Goal: Information Seeking & Learning: Check status

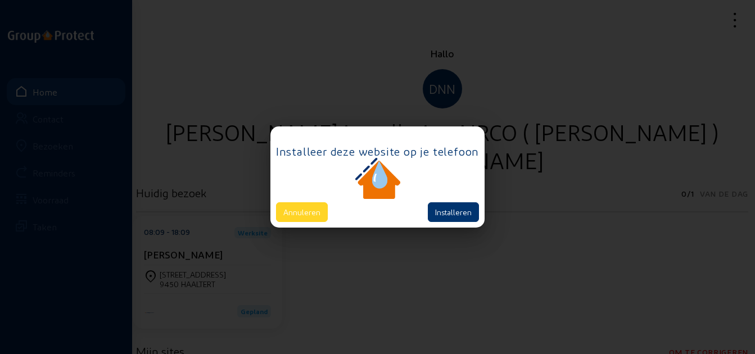
click at [305, 213] on button "Annuleren" at bounding box center [302, 212] width 52 height 20
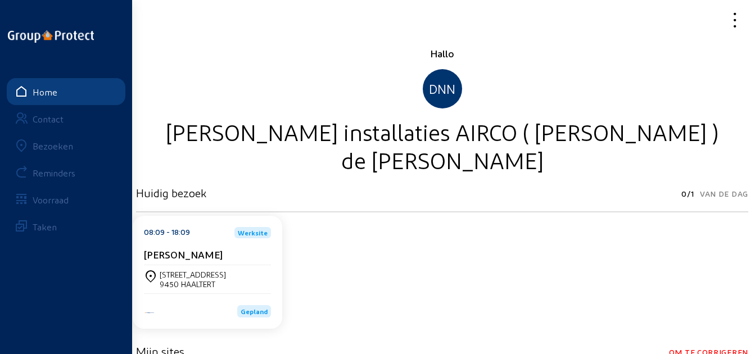
drag, startPoint x: 61, startPoint y: 149, endPoint x: 92, endPoint y: 139, distance: 32.9
click at [61, 149] on div "Bezoeken" at bounding box center [53, 146] width 40 height 11
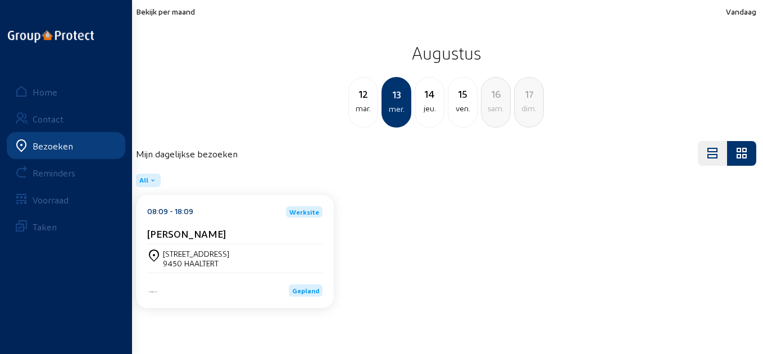
click at [184, 12] on span "Bekijk per maand" at bounding box center [165, 12] width 59 height 10
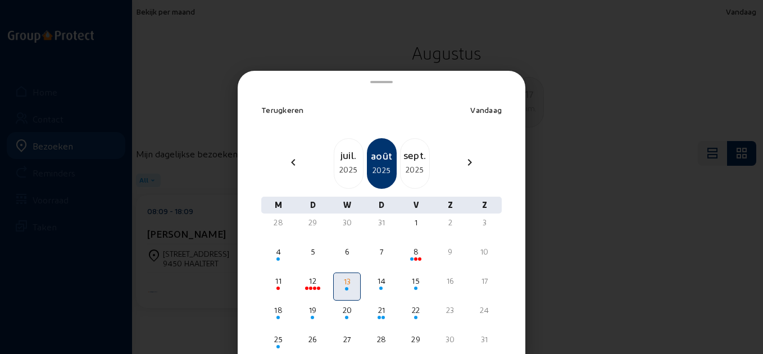
click at [341, 152] on div "juil." at bounding box center [349, 155] width 29 height 16
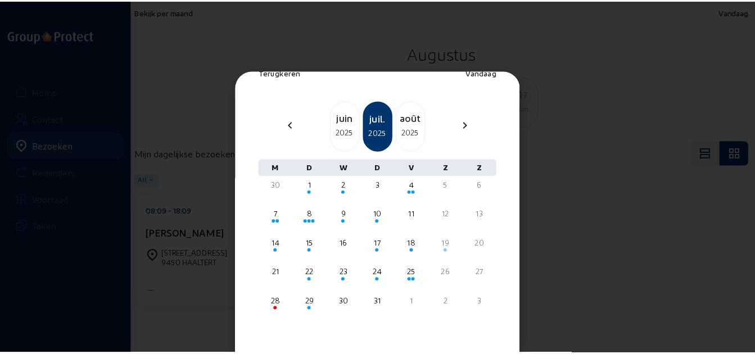
scroll to position [49, 0]
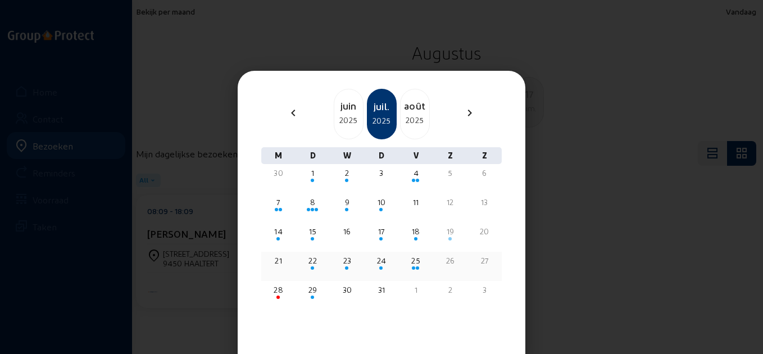
click at [406, 256] on div "25" at bounding box center [416, 260] width 25 height 11
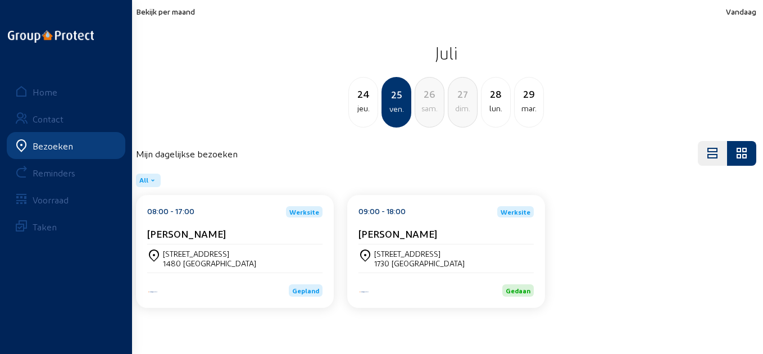
click at [507, 113] on div "lun." at bounding box center [496, 108] width 29 height 13
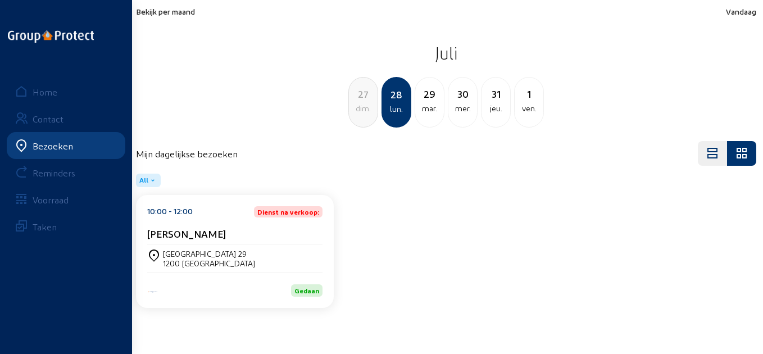
click at [434, 105] on div "mar." at bounding box center [429, 108] width 29 height 13
click at [230, 244] on div "[PERSON_NAME]" at bounding box center [234, 236] width 175 height 17
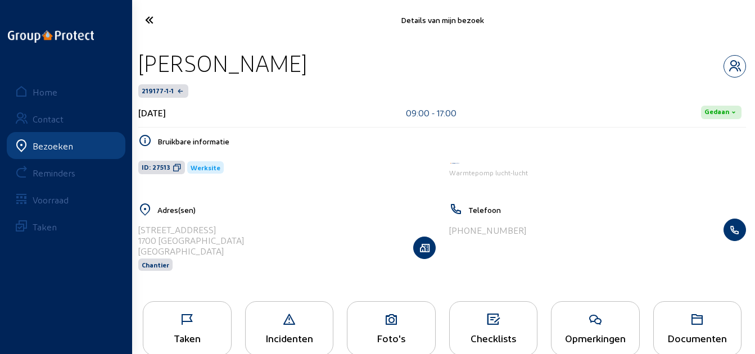
drag, startPoint x: 286, startPoint y: 68, endPoint x: 141, endPoint y: 74, distance: 144.6
click at [141, 74] on div "[PERSON_NAME]" at bounding box center [442, 63] width 608 height 29
copy div "[PERSON_NAME]"
click at [175, 168] on icon at bounding box center [177, 167] width 9 height 9
click at [155, 25] on icon at bounding box center [181, 20] width 84 height 20
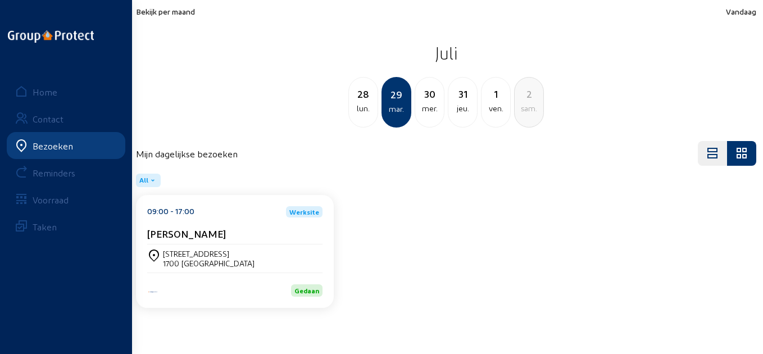
click at [424, 116] on div "30 mer." at bounding box center [430, 102] width 30 height 51
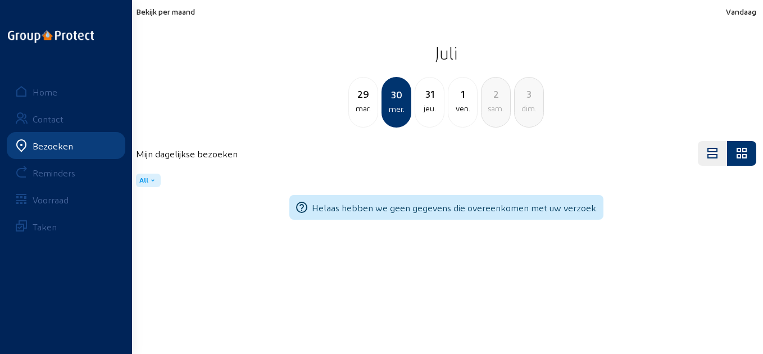
click at [440, 112] on div "jeu." at bounding box center [429, 108] width 29 height 13
click at [439, 112] on div "ven." at bounding box center [429, 108] width 29 height 13
click at [501, 99] on div "4" at bounding box center [496, 94] width 29 height 16
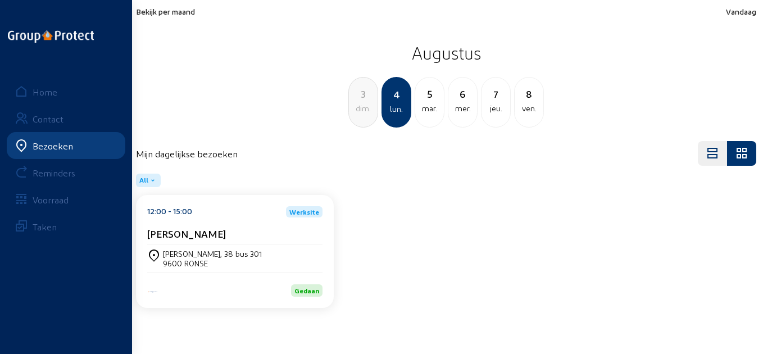
click at [430, 96] on div "5" at bounding box center [429, 94] width 29 height 16
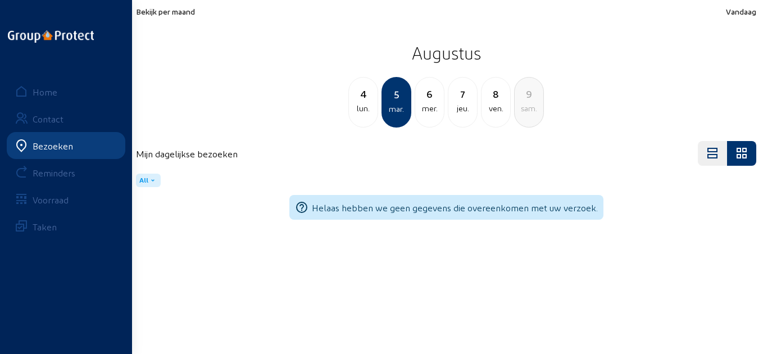
click at [432, 112] on div "mer." at bounding box center [429, 108] width 29 height 13
click at [423, 107] on div "jeu." at bounding box center [429, 108] width 29 height 13
click at [157, 8] on span "Bekijk per maand" at bounding box center [165, 12] width 59 height 10
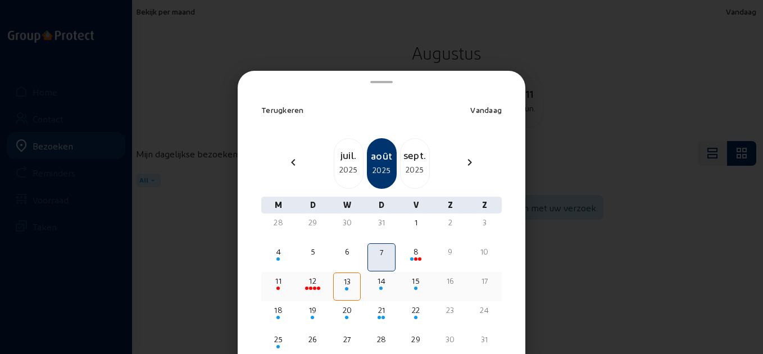
click at [341, 286] on div "13" at bounding box center [347, 281] width 24 height 11
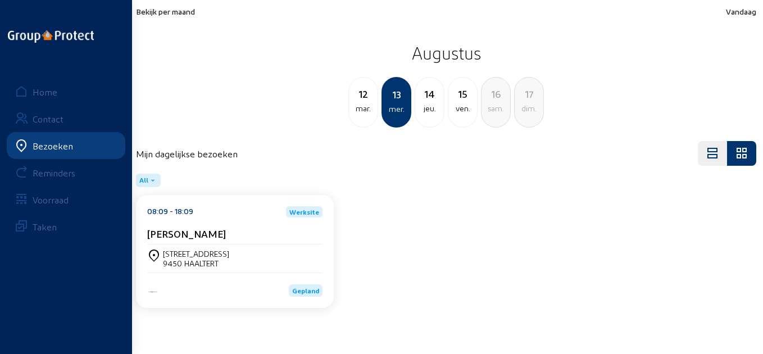
click at [284, 247] on div "[STREET_ADDRESS]" at bounding box center [234, 259] width 175 height 28
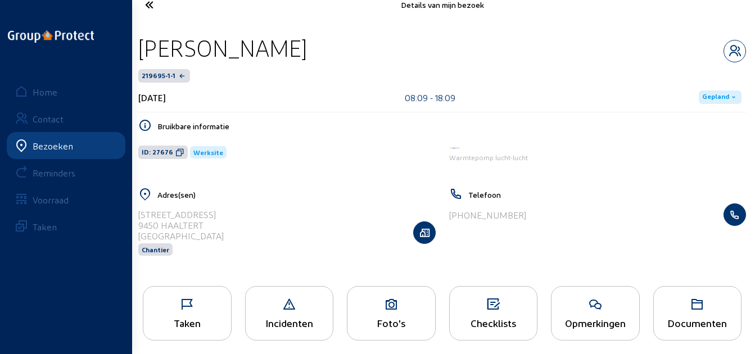
scroll to position [23, 0]
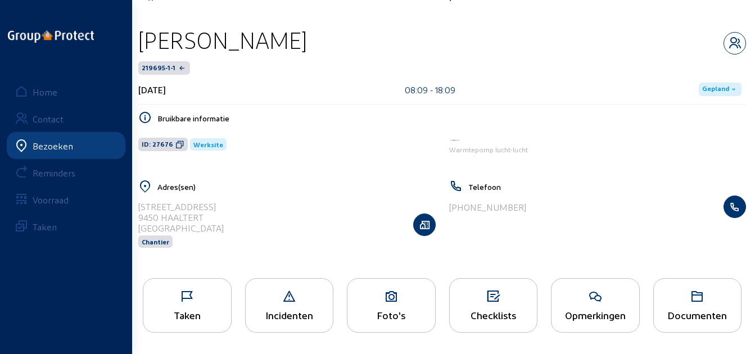
click at [198, 293] on icon at bounding box center [187, 296] width 88 height 13
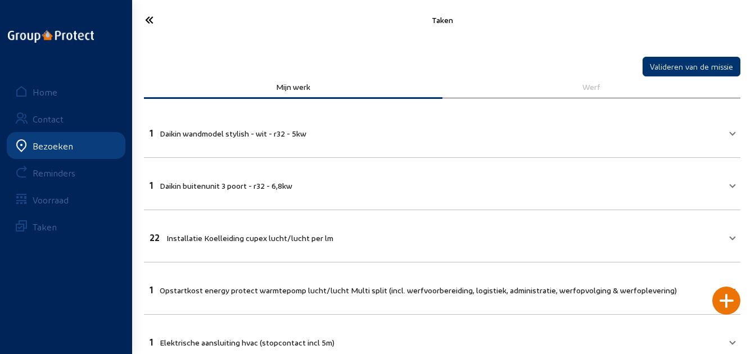
click at [144, 19] on icon at bounding box center [181, 20] width 84 height 20
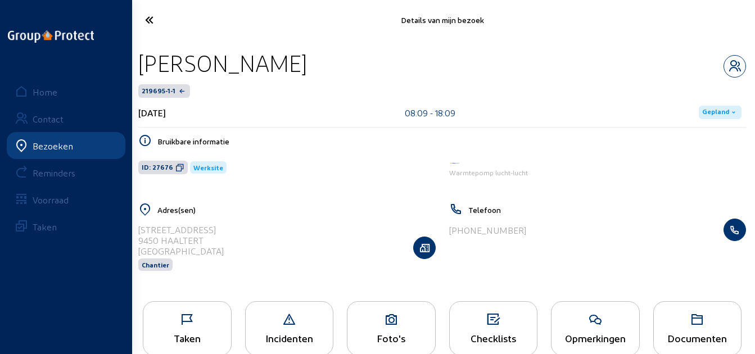
click at [154, 22] on icon at bounding box center [181, 20] width 84 height 20
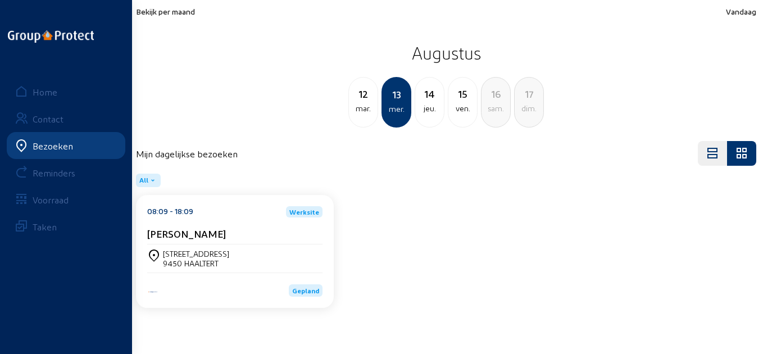
click at [167, 16] on div "Bekijk per maand Vandaag Augustus [DATE] mer. 14 jeu. 15 ven. 16 sam. 17 dim." at bounding box center [446, 67] width 621 height 121
click at [173, 13] on span "Bekijk per maand" at bounding box center [165, 12] width 59 height 10
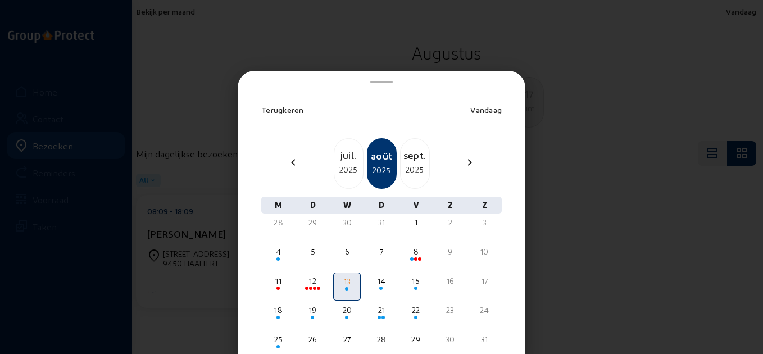
click at [340, 159] on div "juil." at bounding box center [349, 155] width 29 height 16
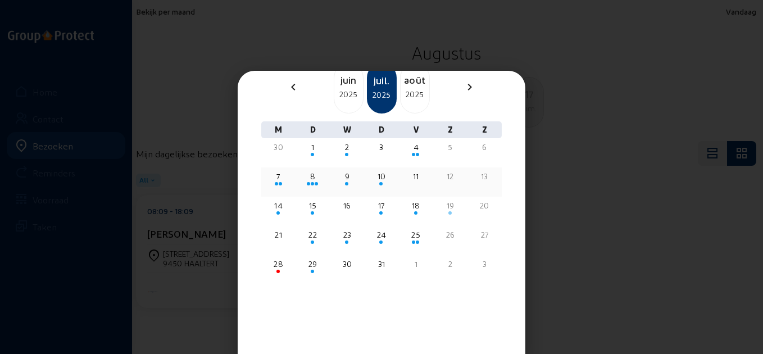
scroll to position [79, 0]
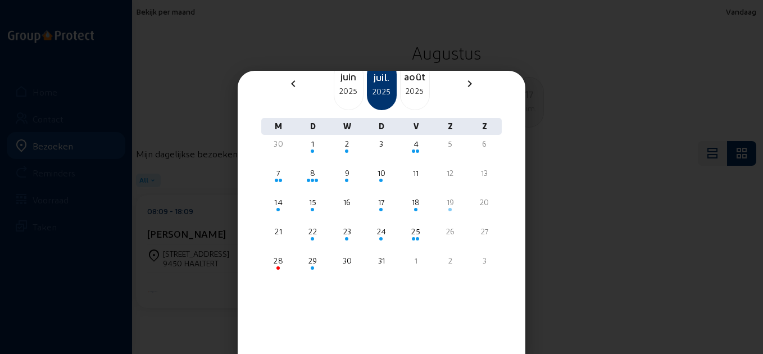
click at [413, 97] on div "2025" at bounding box center [415, 90] width 29 height 13
click at [409, 178] on div "8" at bounding box center [416, 173] width 25 height 11
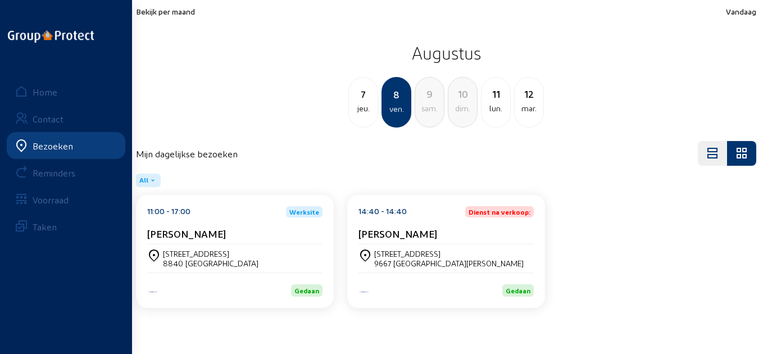
click at [444, 230] on div "[PERSON_NAME]" at bounding box center [446, 234] width 175 height 12
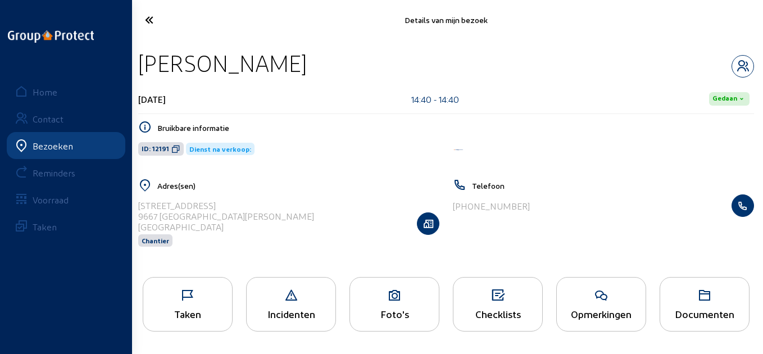
click at [396, 291] on icon at bounding box center [394, 295] width 89 height 13
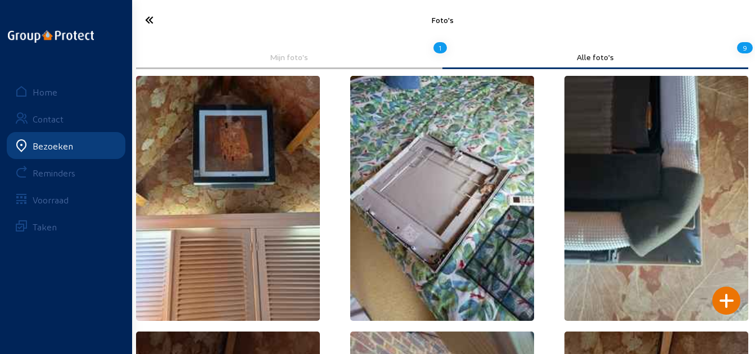
click at [157, 21] on icon at bounding box center [181, 20] width 84 height 20
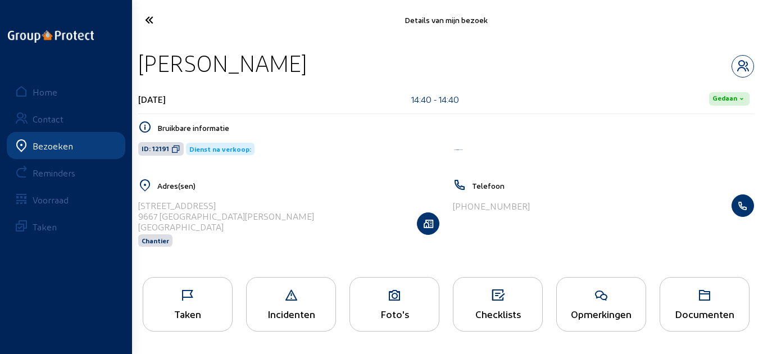
click at [157, 21] on icon at bounding box center [181, 20] width 85 height 20
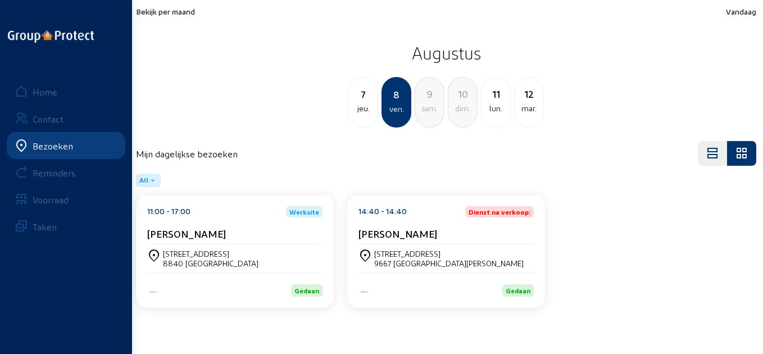
click at [286, 242] on div "[PERSON_NAME]" at bounding box center [234, 236] width 175 height 17
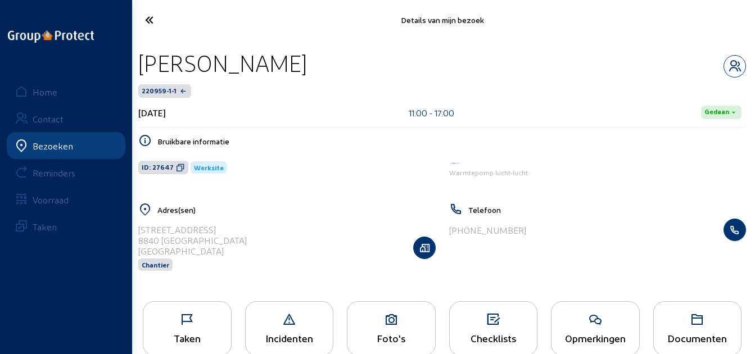
click at [146, 19] on icon at bounding box center [181, 20] width 84 height 20
